Goal: Task Accomplishment & Management: Use online tool/utility

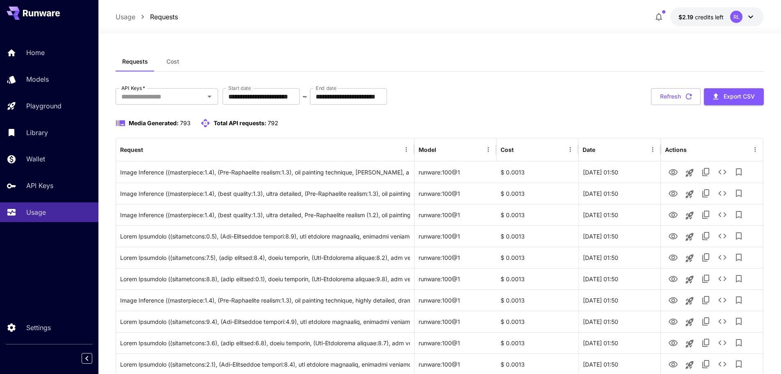
click at [663, 15] on icon "button" at bounding box center [659, 17] width 10 height 10
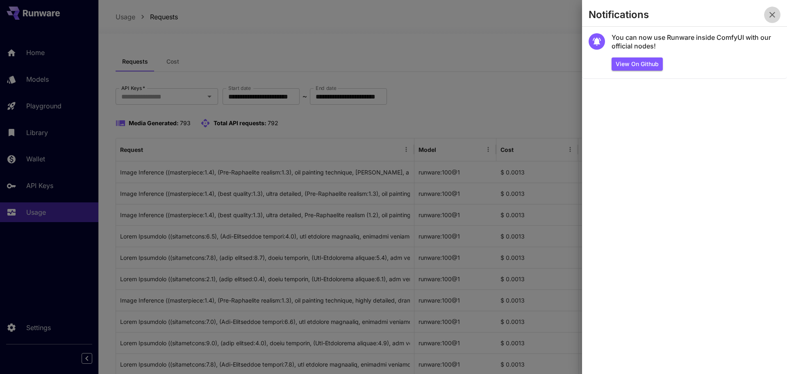
click at [774, 16] on icon "button" at bounding box center [773, 15] width 6 height 6
